Goal: Transaction & Acquisition: Purchase product/service

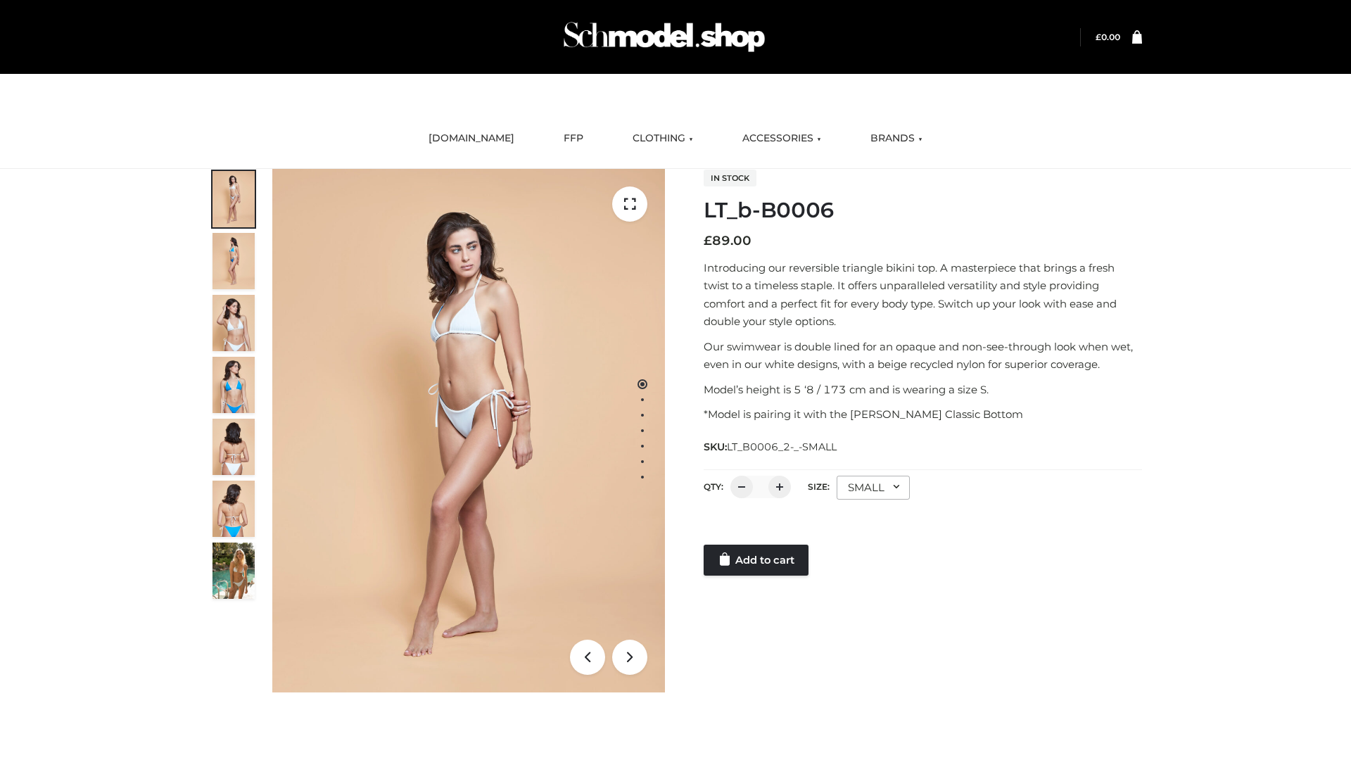
click at [757, 560] on link "Add to cart" at bounding box center [756, 560] width 105 height 31
